Goal: Task Accomplishment & Management: Use online tool/utility

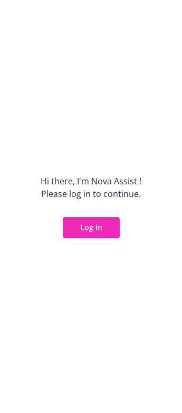
click at [100, 219] on button "Log in" at bounding box center [91, 227] width 57 height 21
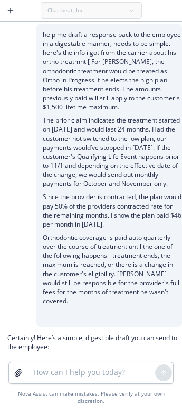
click at [66, 8] on div "Chartbeat, Inc." at bounding box center [91, 10] width 101 height 17
click at [96, 13] on div "Chartbeat, Inc." at bounding box center [91, 10] width 101 height 17
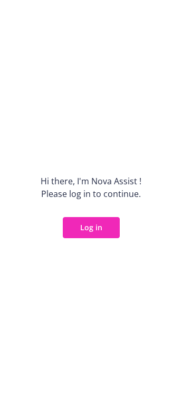
click at [89, 228] on button "Log in" at bounding box center [91, 227] width 57 height 21
